Goal: Information Seeking & Learning: Learn about a topic

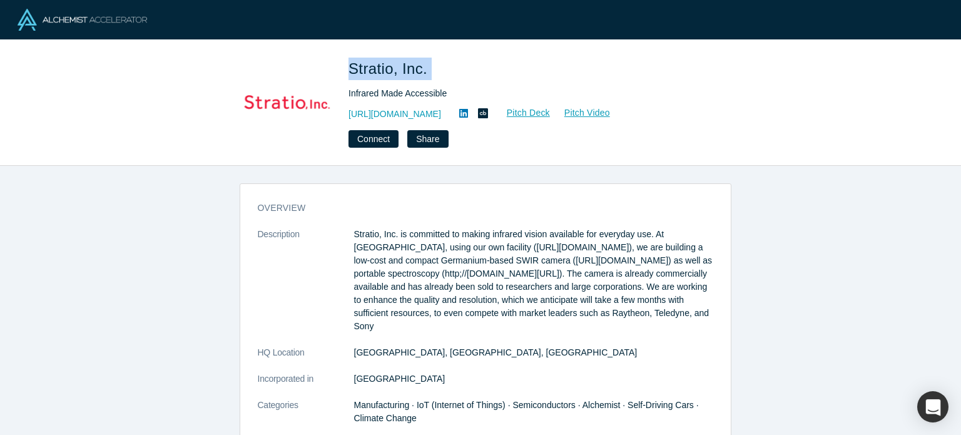
scroll to position [382, 0]
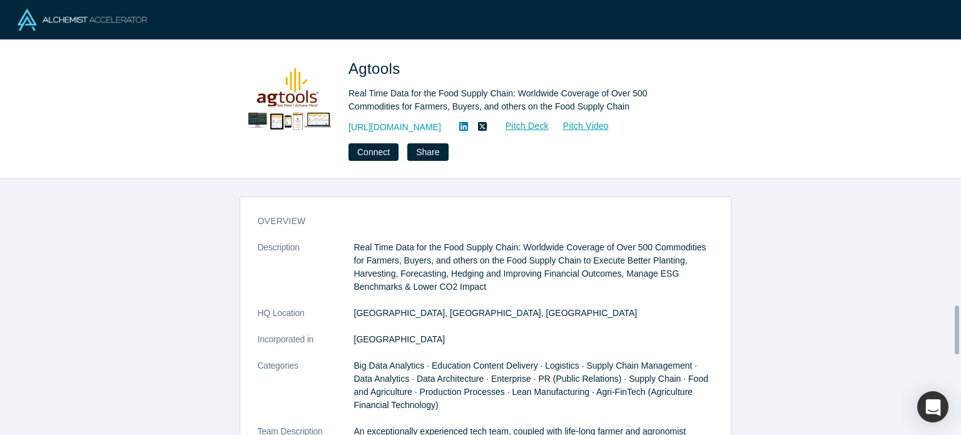
scroll to position [658, 0]
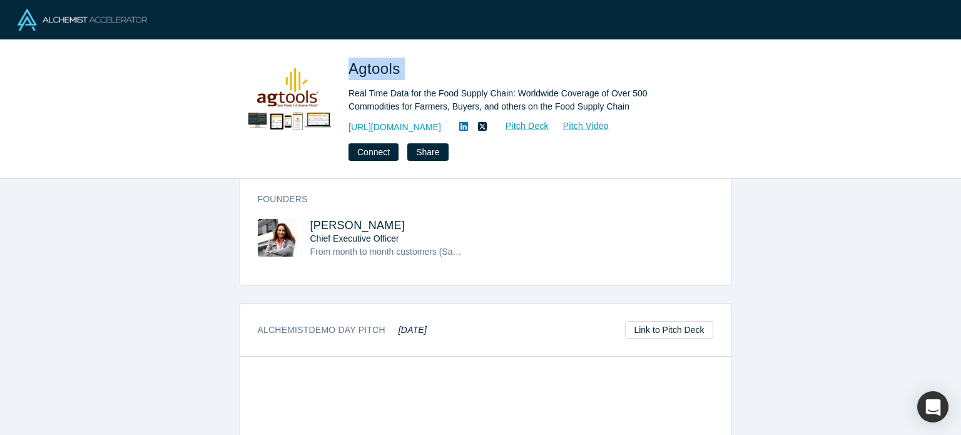
drag, startPoint x: 343, startPoint y: 61, endPoint x: 440, endPoint y: 62, distance: 97.6
click at [440, 62] on div "Agtools Real Time Data for the Food Supply Chain: Worldwide Coverage of Over 50…" at bounding box center [481, 109] width 492 height 103
copy span "Agtools"
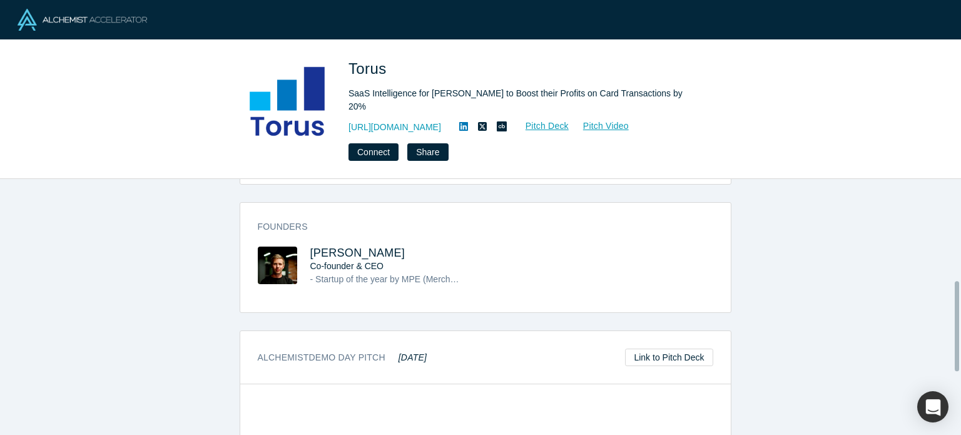
scroll to position [303, 0]
click at [344, 246] on span "Kirill Lisitsyn" at bounding box center [357, 252] width 95 height 13
drag, startPoint x: 392, startPoint y: 230, endPoint x: 301, endPoint y: 230, distance: 90.7
click at [301, 230] on div "Founders Kirill Lisitsyn Co-founder & CEO - Startup of the year by MPE (Merchan…" at bounding box center [485, 261] width 490 height 101
copy span "Kirill Lisitsyn"
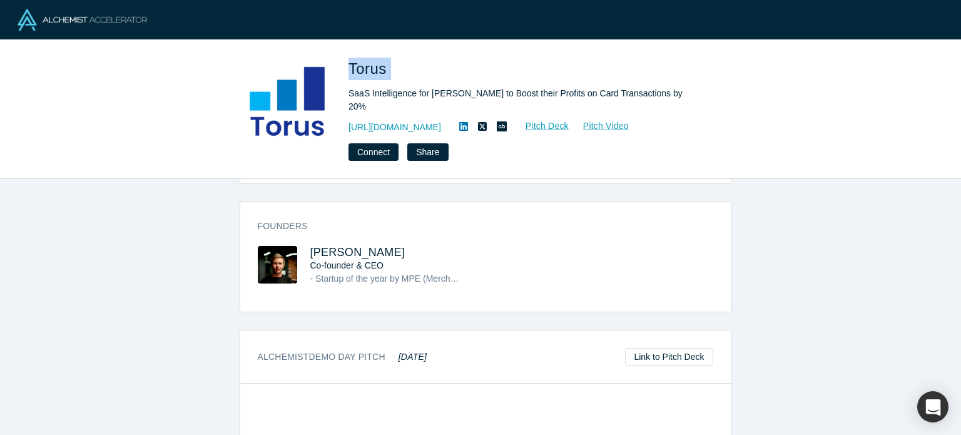
drag, startPoint x: 391, startPoint y: 62, endPoint x: 345, endPoint y: 59, distance: 45.7
click at [345, 59] on div "Torus SaaS Intelligence for Banks to Boost their Profits on Card Transactions b…" at bounding box center [481, 109] width 492 height 103
copy span "Torus"
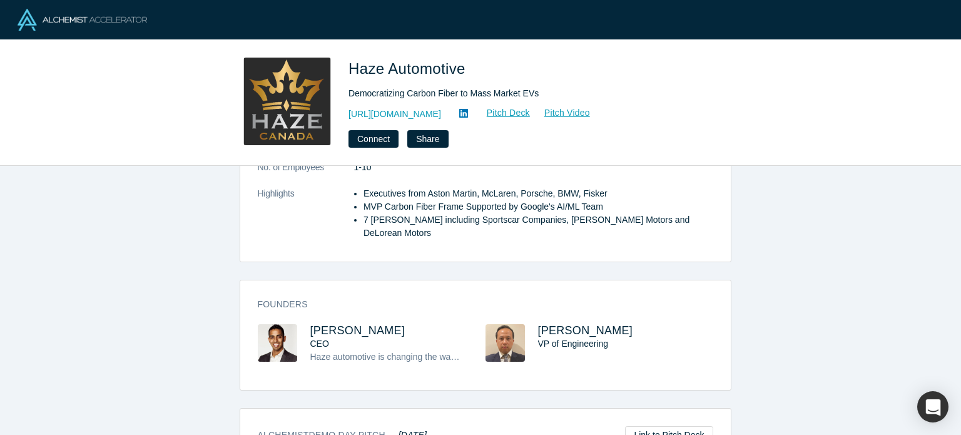
scroll to position [254, 0]
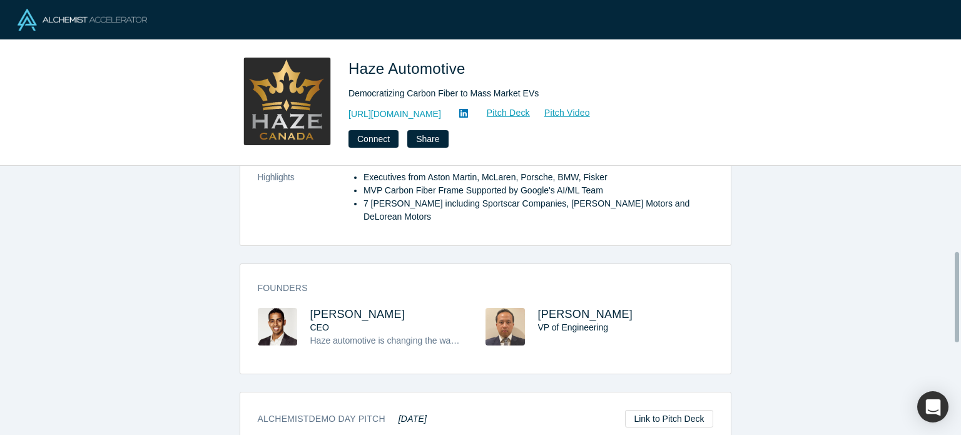
click at [367, 321] on div "CEO" at bounding box center [386, 327] width 153 height 13
click at [367, 308] on span "Sean Mario Hazaray" at bounding box center [357, 314] width 95 height 13
drag, startPoint x: 420, startPoint y: 288, endPoint x: 306, endPoint y: 282, distance: 114.6
click at [310, 308] on h3 "Sean Mario Hazaray" at bounding box center [386, 314] width 153 height 13
copy span "Sean Mario Hazaray"
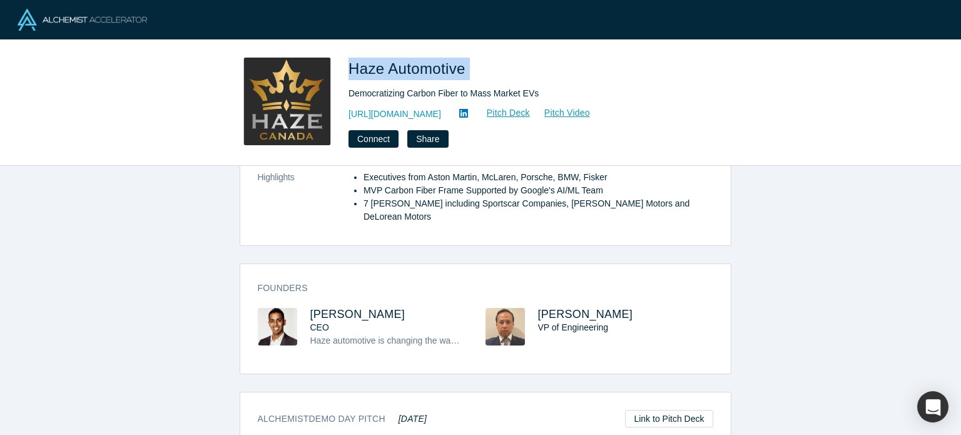
drag, startPoint x: 451, startPoint y: 69, endPoint x: 348, endPoint y: 59, distance: 103.1
click at [348, 59] on h1 "Haze Automotive" at bounding box center [523, 69] width 350 height 23
copy span "Haze Automotive"
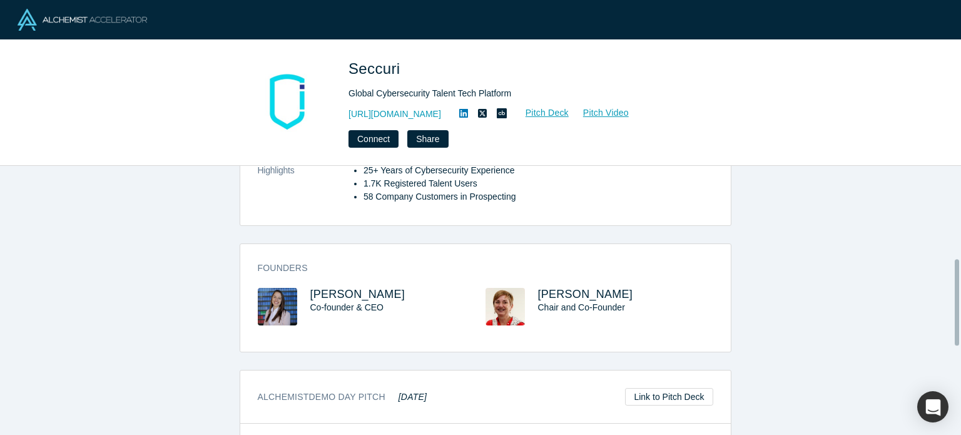
scroll to position [290, 0]
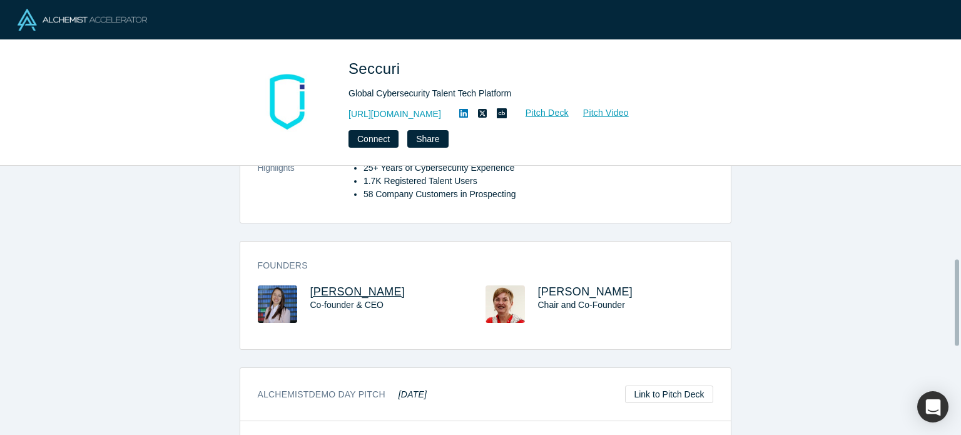
click at [358, 286] on span "[PERSON_NAME]" at bounding box center [357, 291] width 95 height 13
click at [575, 285] on span "Olga Botero" at bounding box center [585, 291] width 95 height 13
drag, startPoint x: 400, startPoint y: 287, endPoint x: 301, endPoint y: 287, distance: 98.8
click at [300, 287] on div "Juanita Duque Co-founder & CEO" at bounding box center [372, 312] width 228 height 55
copy span "Juanita Duque"
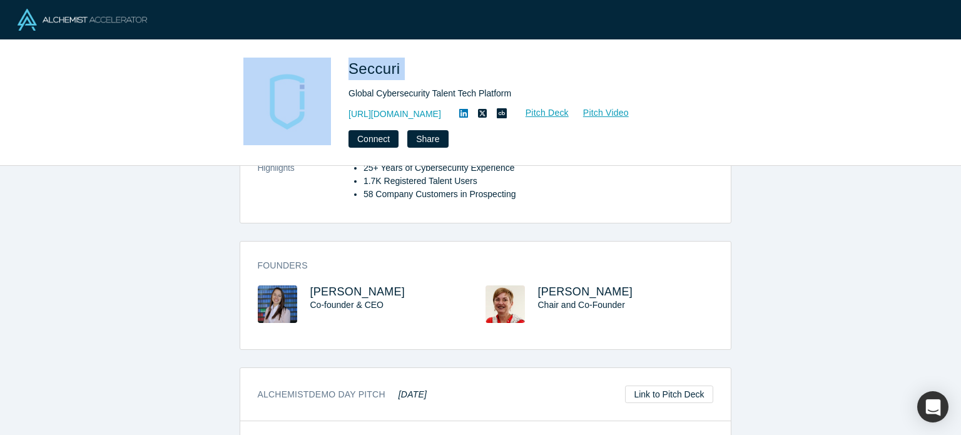
drag, startPoint x: 410, startPoint y: 60, endPoint x: 335, endPoint y: 57, distance: 75.1
click at [335, 57] on div "Seccuri Global Cybersecurity Talent Tech Platform https://www.seccuri.com Pitch…" at bounding box center [480, 103] width 961 height 126
click at [412, 63] on h1 "Seccuri" at bounding box center [523, 69] width 350 height 23
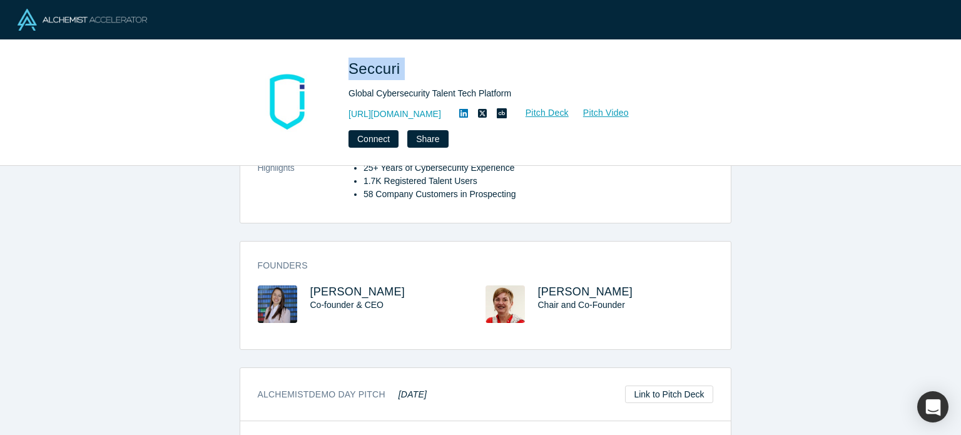
drag, startPoint x: 412, startPoint y: 63, endPoint x: 352, endPoint y: 58, distance: 59.7
click at [350, 58] on h1 "Seccuri" at bounding box center [523, 69] width 350 height 23
copy span "Seccuri"
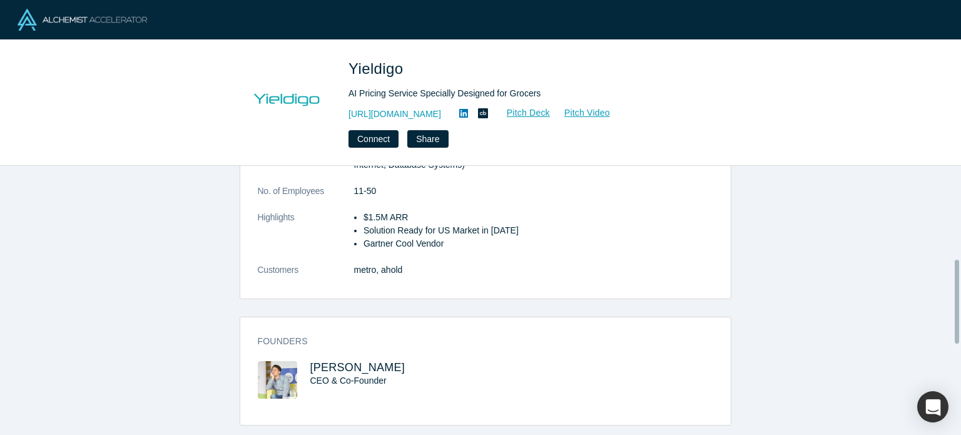
scroll to position [302, 0]
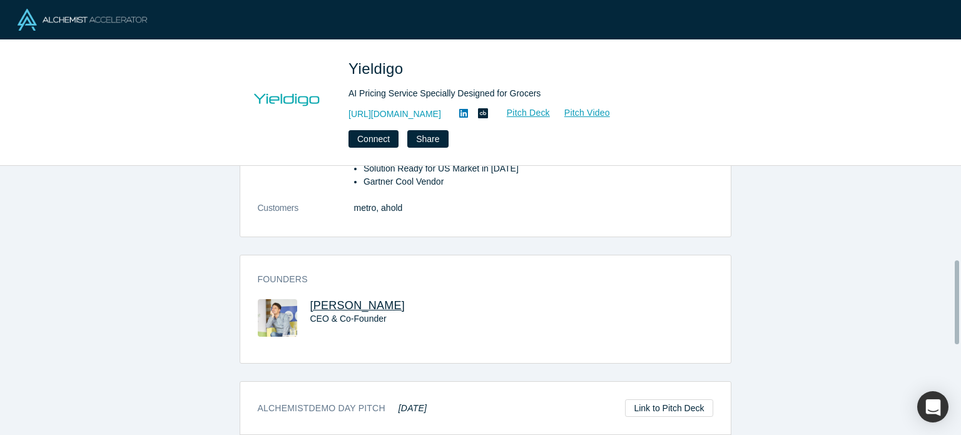
click at [353, 300] on span "David Klecka" at bounding box center [357, 305] width 95 height 13
click at [467, 115] on icon at bounding box center [463, 113] width 9 height 10
drag, startPoint x: 382, startPoint y: 302, endPoint x: 300, endPoint y: 298, distance: 82.1
click at [300, 299] on div "David Klecka CEO & Co-Founder" at bounding box center [372, 326] width 228 height 55
copy span "David Klecka"
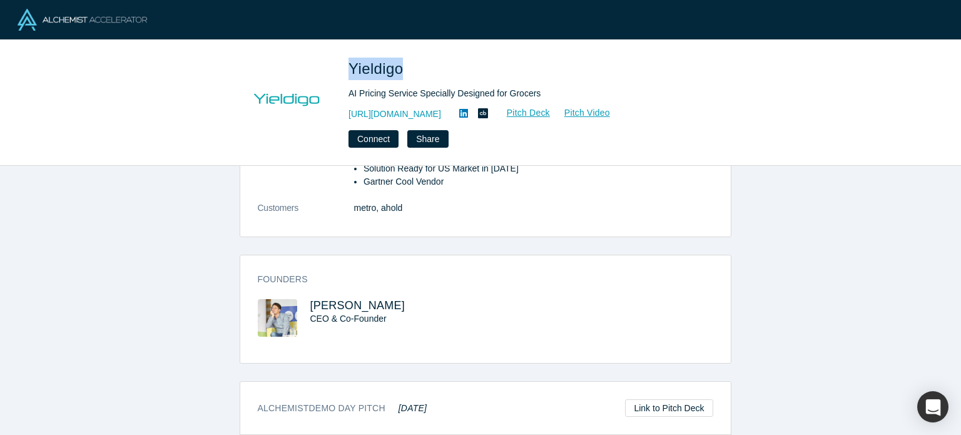
drag, startPoint x: 397, startPoint y: 61, endPoint x: 342, endPoint y: 54, distance: 54.8
click at [342, 54] on div "Yieldigo AI Pricing Service Specially Designed for Grocers https://www.yieldigo…" at bounding box center [480, 103] width 961 height 126
copy span "Yieldigo"
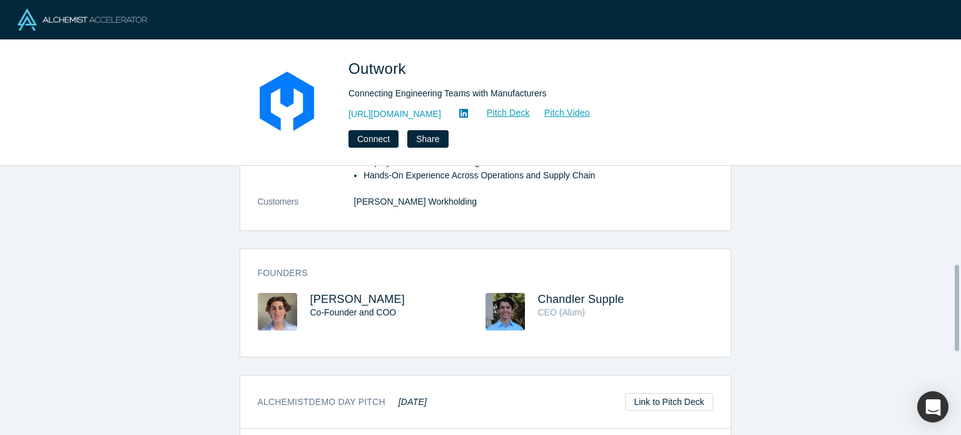
scroll to position [306, 0]
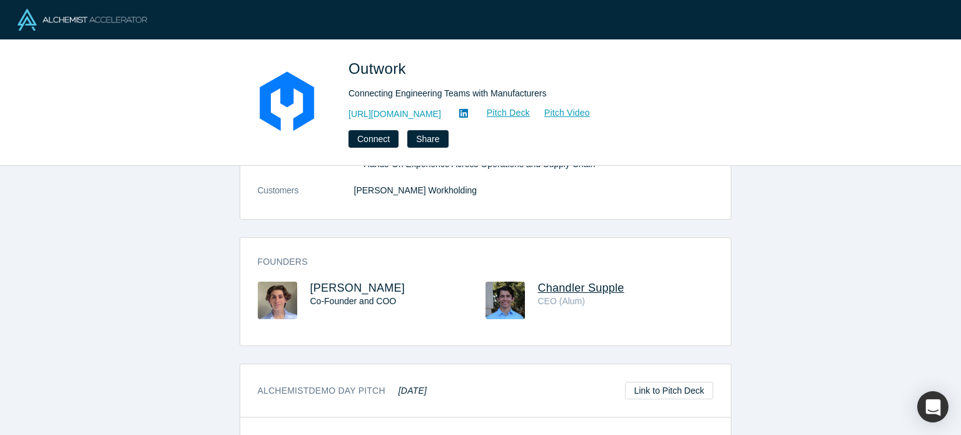
click at [559, 281] on span "Chandler Supple" at bounding box center [581, 287] width 86 height 13
click at [344, 281] on span "[PERSON_NAME]" at bounding box center [357, 287] width 95 height 13
drag, startPoint x: 432, startPoint y: 65, endPoint x: 342, endPoint y: 65, distance: 90.1
click at [342, 65] on div "Outwork Connecting Engineering Teams with Manufacturers https://outworkautomati…" at bounding box center [481, 103] width 492 height 90
copy span "Outwork"
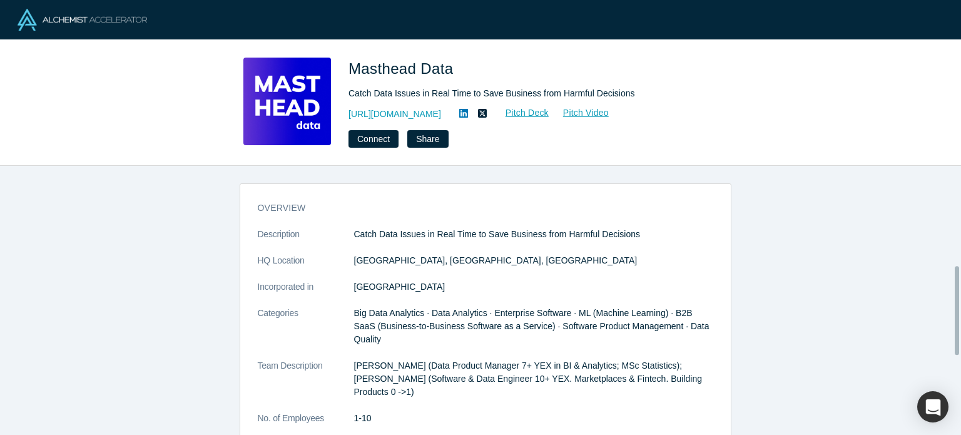
scroll to position [300, 0]
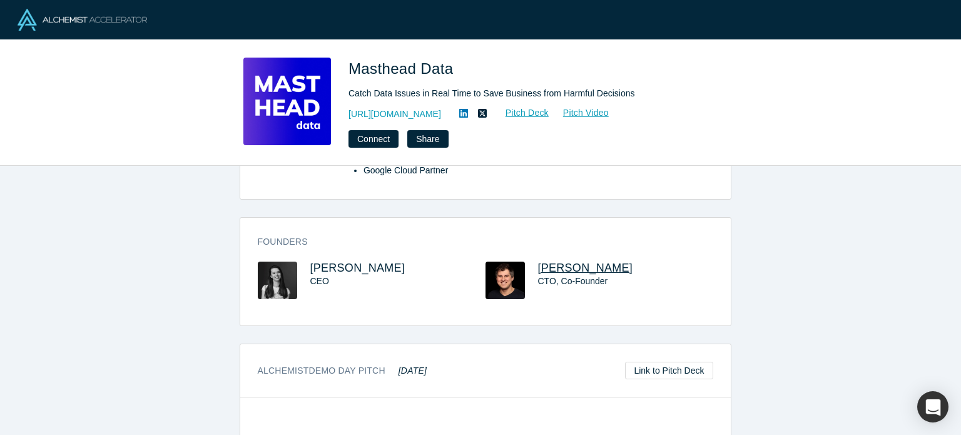
click at [552, 261] on span "Sergey Tkachov" at bounding box center [585, 267] width 95 height 13
drag, startPoint x: 470, startPoint y: 74, endPoint x: 341, endPoint y: 62, distance: 129.5
click at [340, 62] on div "Masthead Data Catch Data Issues in Real Time to Save Business from Harmful Deci…" at bounding box center [481, 103] width 492 height 90
copy span "Masthead Data"
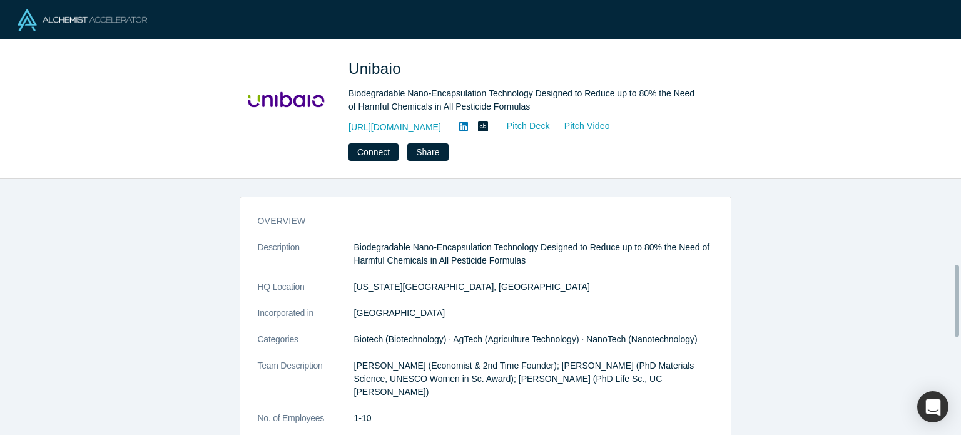
scroll to position [303, 0]
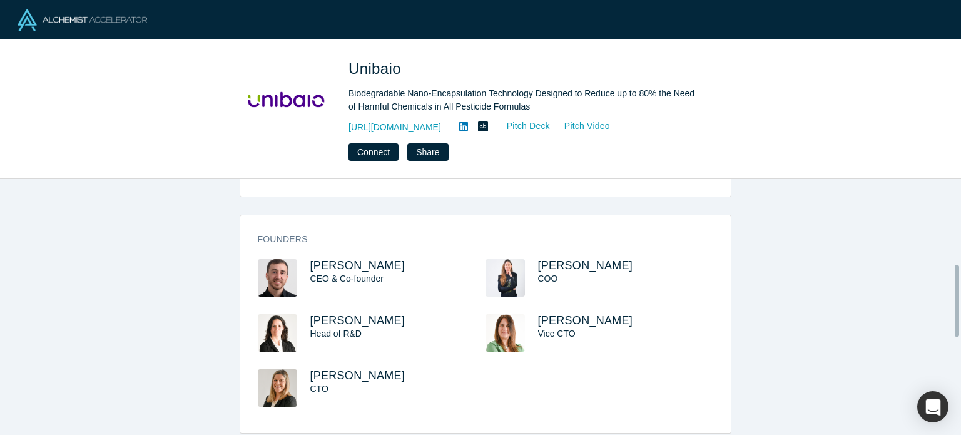
drag, startPoint x: 0, startPoint y: 0, endPoint x: 330, endPoint y: 252, distance: 415.0
click at [330, 259] on span "[PERSON_NAME]" at bounding box center [357, 265] width 95 height 13
click at [353, 369] on span "[PERSON_NAME]" at bounding box center [357, 375] width 95 height 13
click at [550, 314] on span "[PERSON_NAME]" at bounding box center [585, 320] width 95 height 13
drag, startPoint x: 380, startPoint y: 246, endPoint x: 293, endPoint y: 250, distance: 87.0
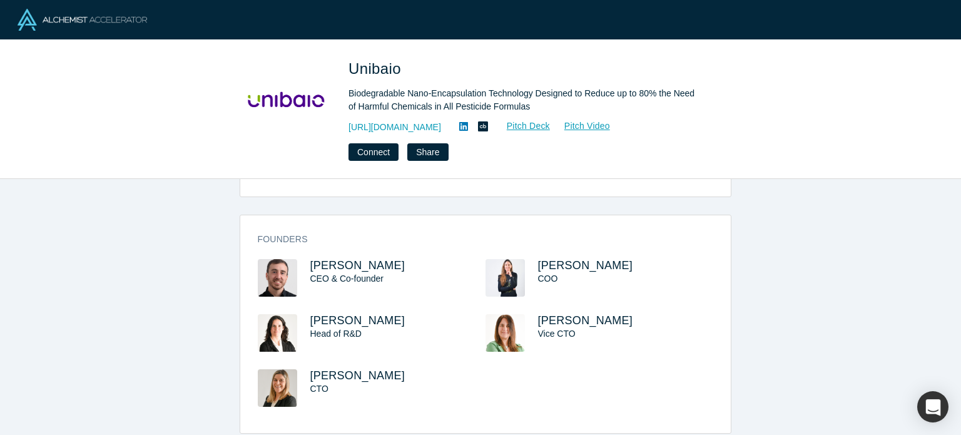
click at [293, 259] on div "[PERSON_NAME] CEO & Co-founder" at bounding box center [372, 286] width 228 height 55
drag, startPoint x: 404, startPoint y: 72, endPoint x: 350, endPoint y: 53, distance: 57.2
click at [350, 53] on div "Unibaio Biodegradable Nano-Encapsulation Technology Designed to Reduce up to 80…" at bounding box center [480, 109] width 961 height 139
copy span "Unibaio"
